Goal: Task Accomplishment & Management: Manage account settings

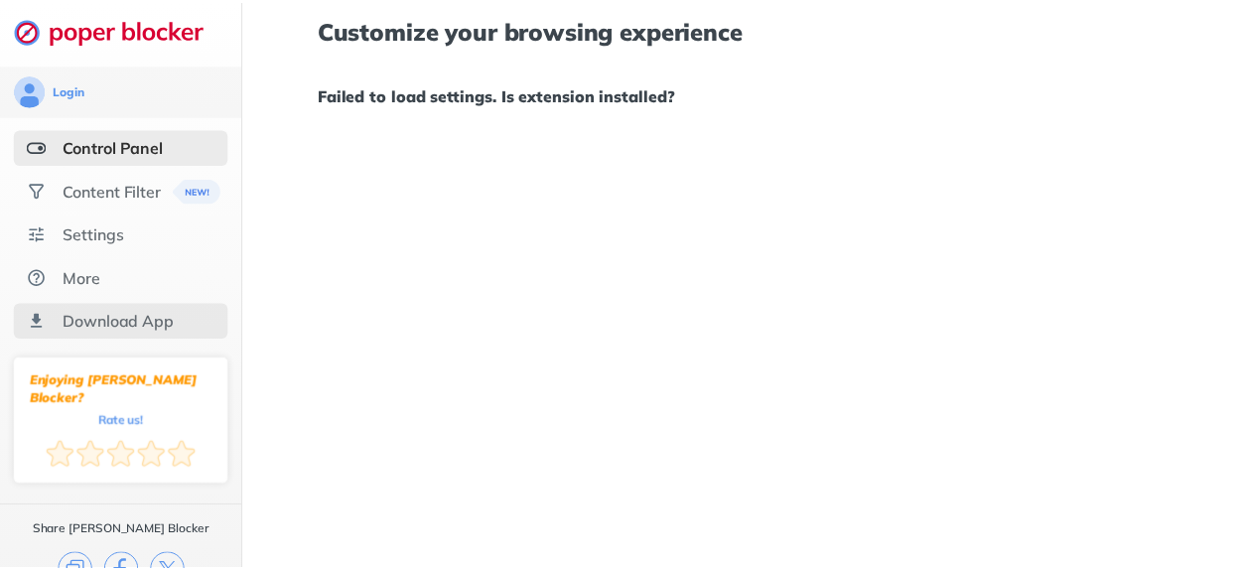
scroll to position [17, 0]
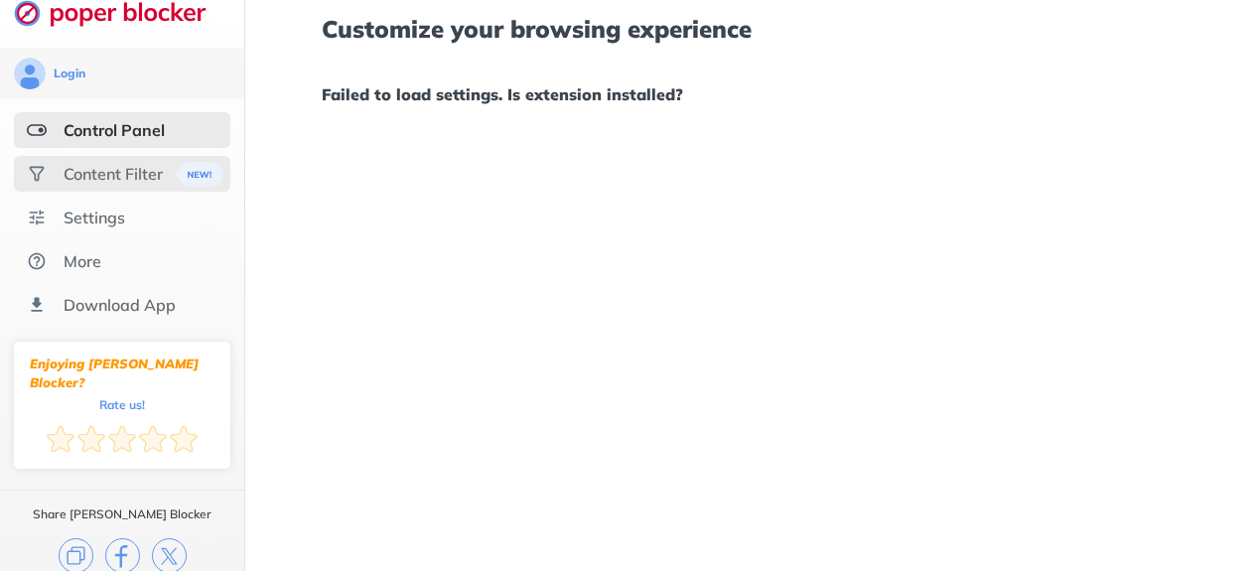
click at [92, 168] on div "Content Filter" at bounding box center [113, 174] width 99 height 20
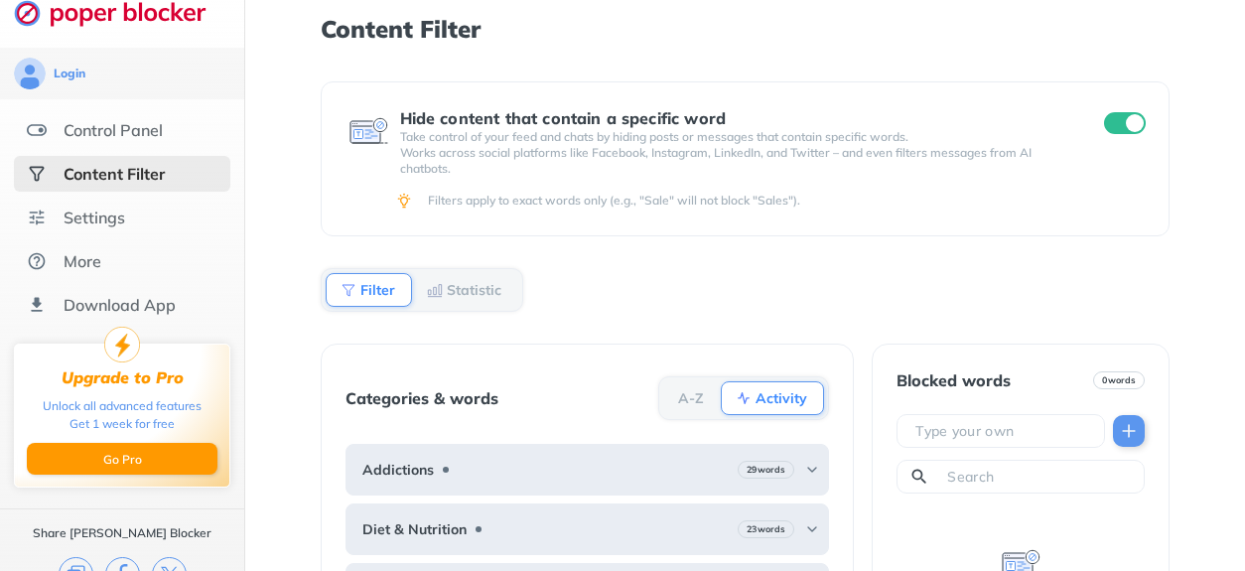
scroll to position [170, 0]
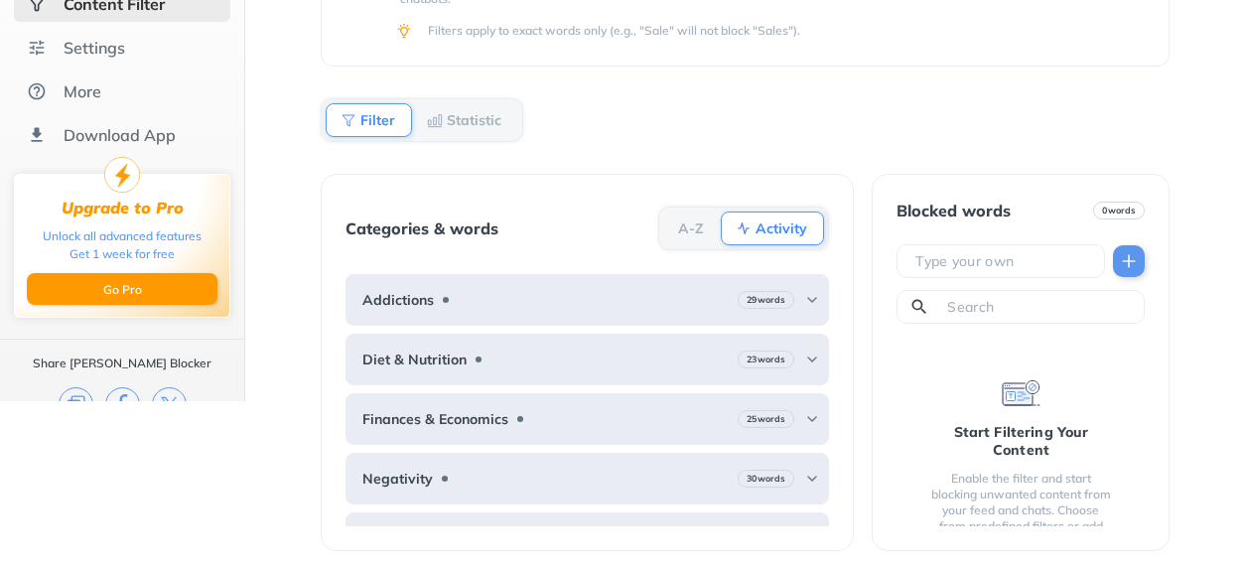
click at [703, 225] on b "A-Z" at bounding box center [691, 228] width 26 height 12
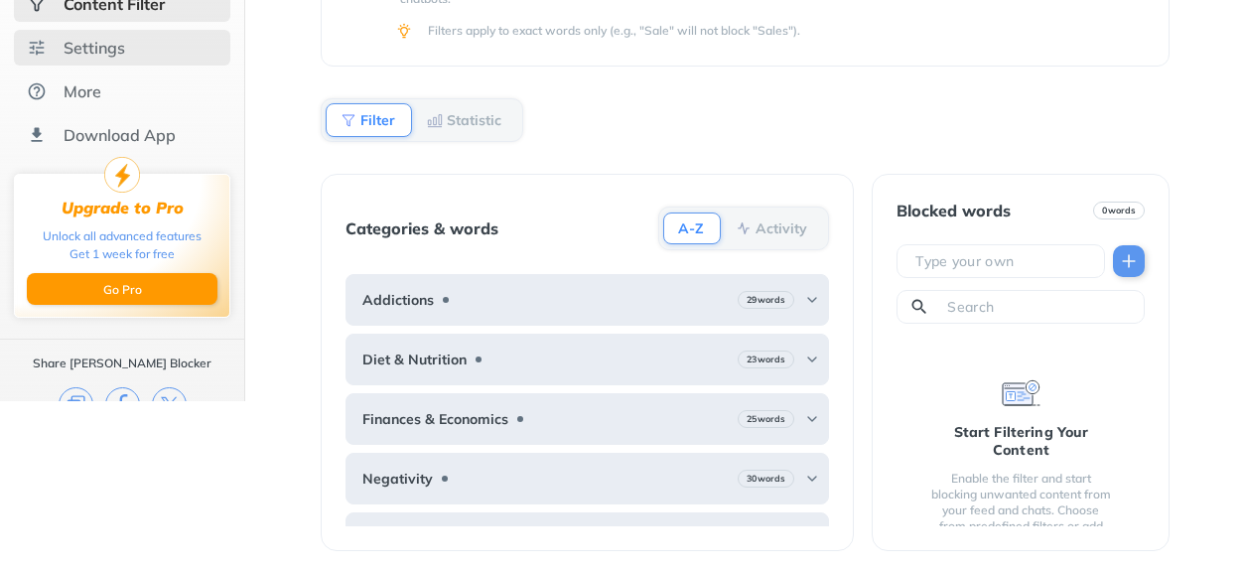
click at [95, 56] on div "Settings" at bounding box center [95, 48] width 62 height 20
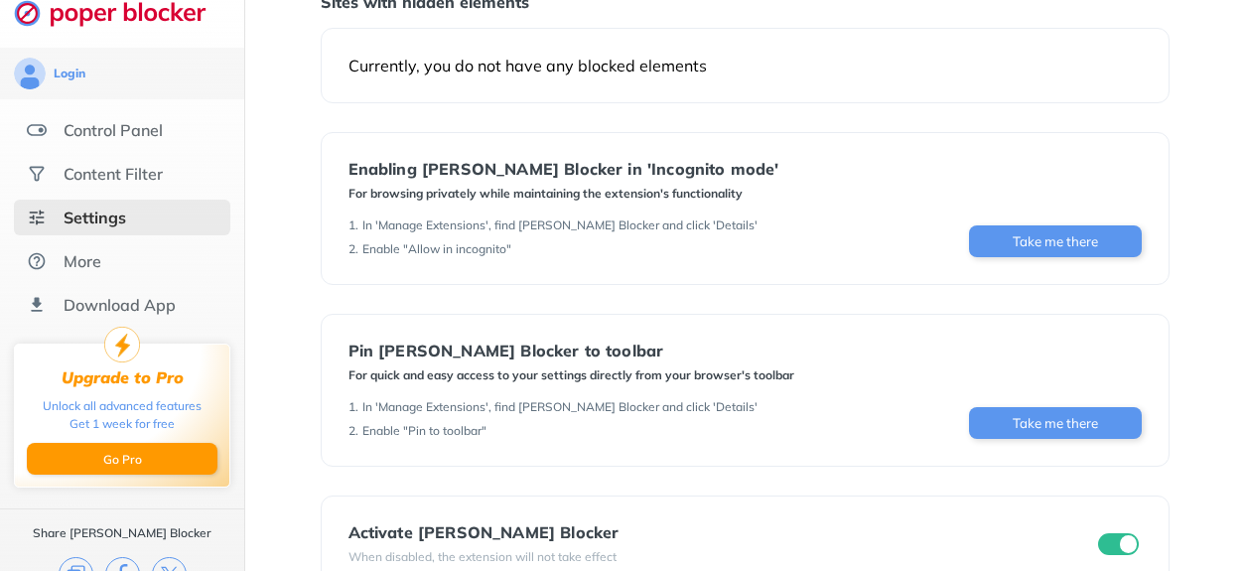
scroll to position [297, 0]
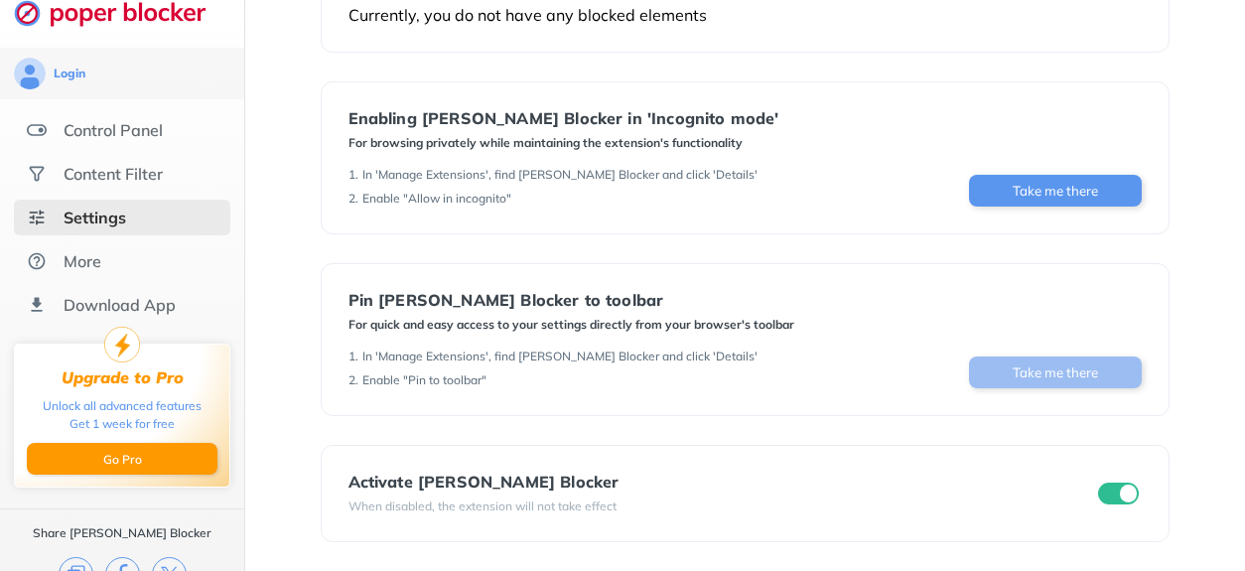
click at [1106, 375] on button "Take me there" at bounding box center [1055, 372] width 173 height 32
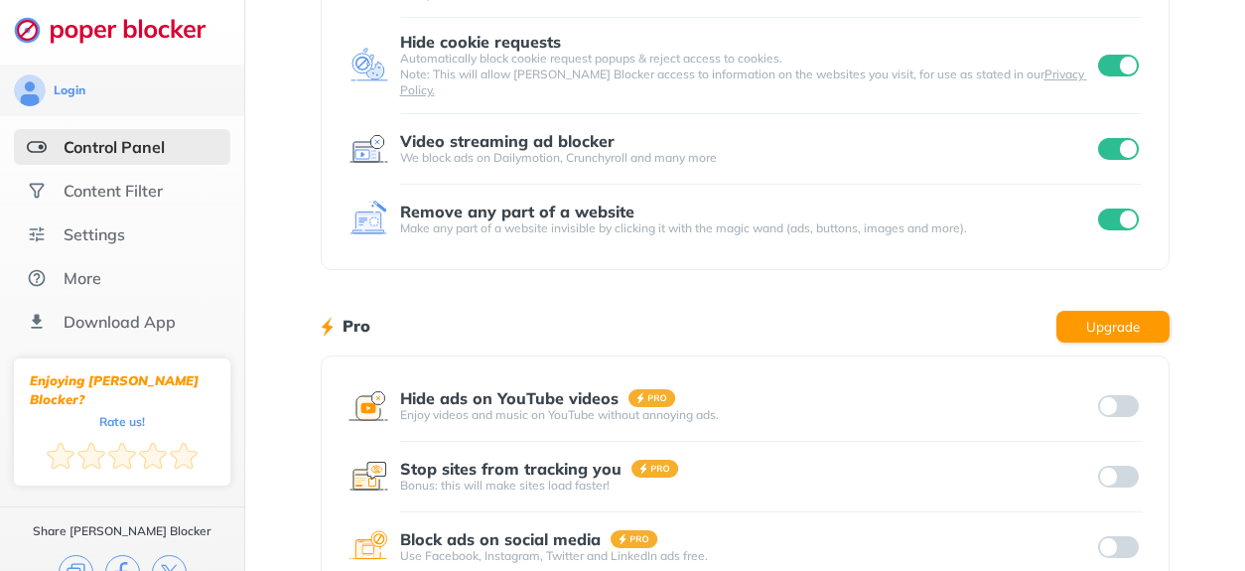
scroll to position [456, 0]
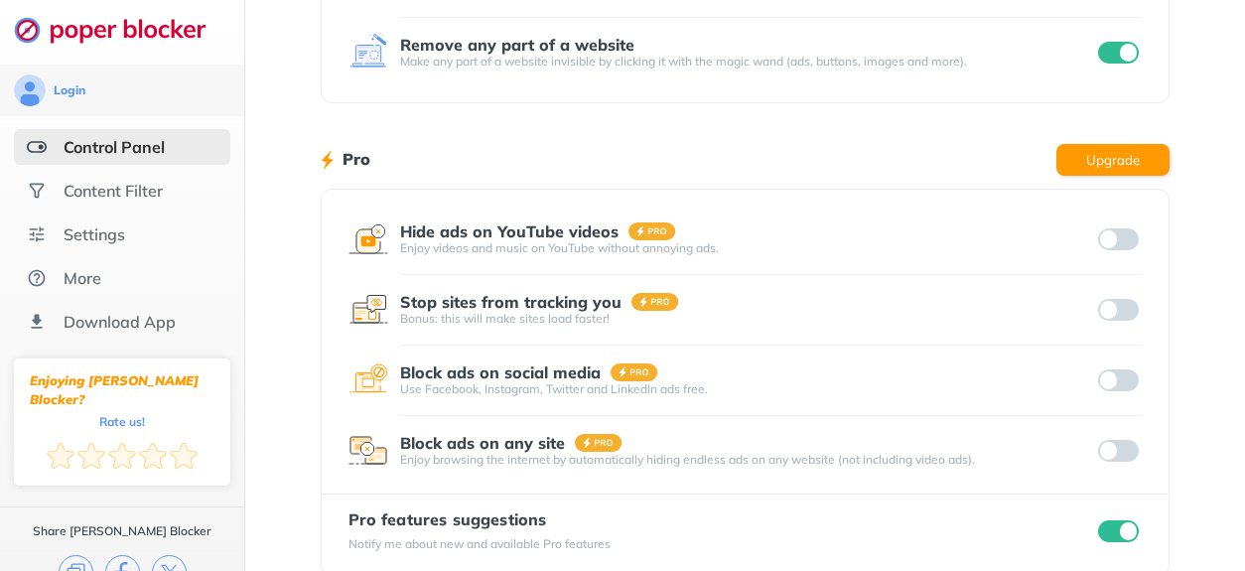
click at [1108, 437] on div at bounding box center [1118, 451] width 49 height 28
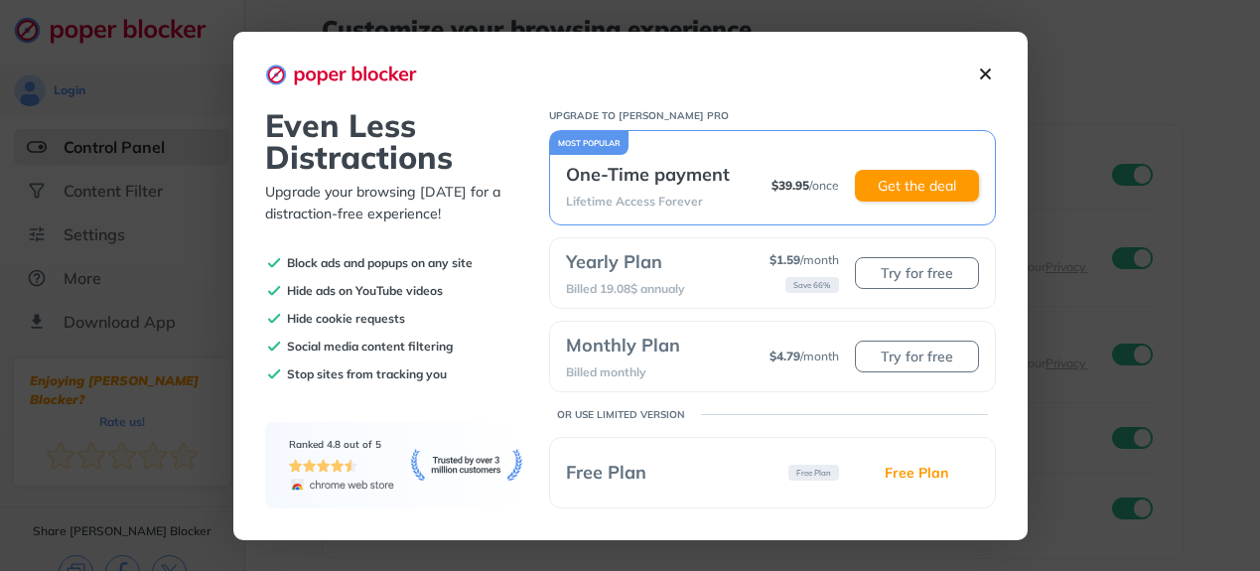
click at [975, 82] on img at bounding box center [985, 74] width 21 height 21
